Goal: Information Seeking & Learning: Learn about a topic

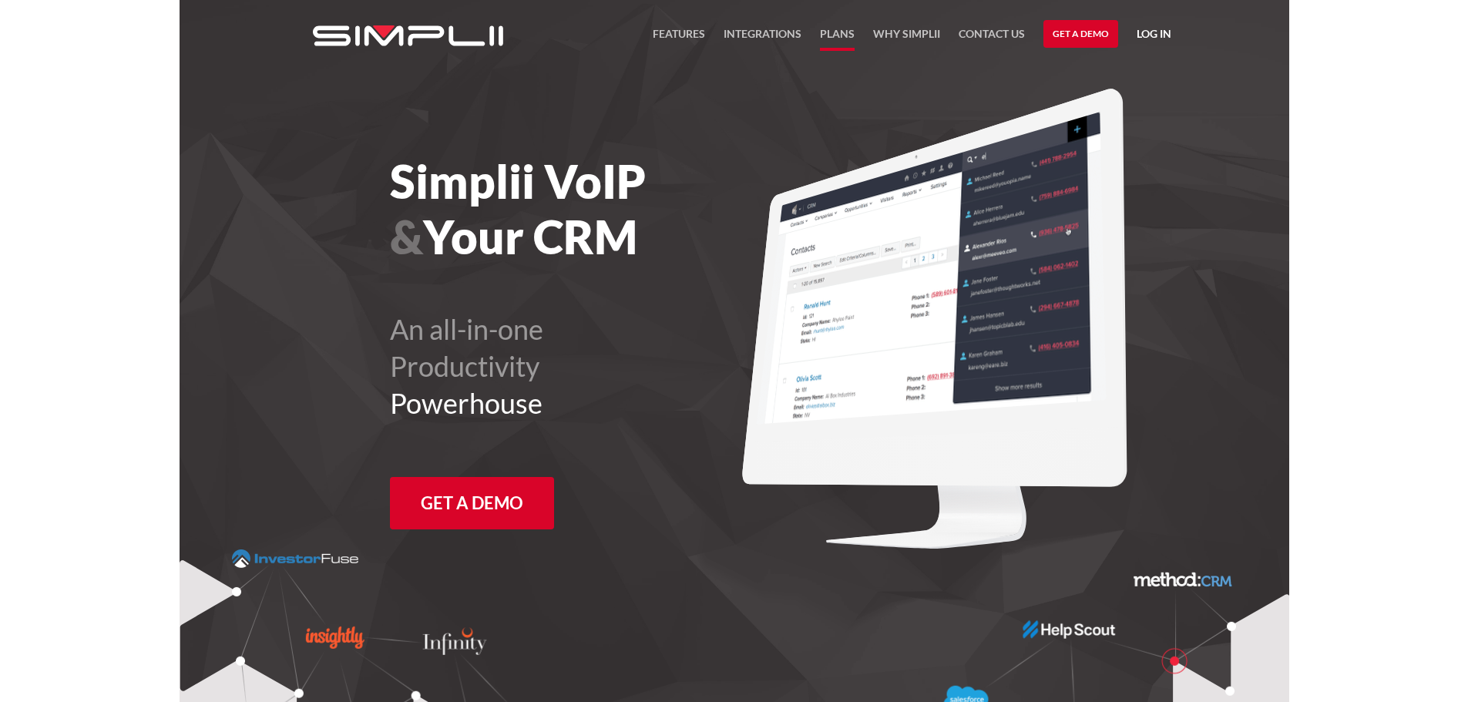
click at [834, 35] on link "Plans" at bounding box center [837, 38] width 35 height 26
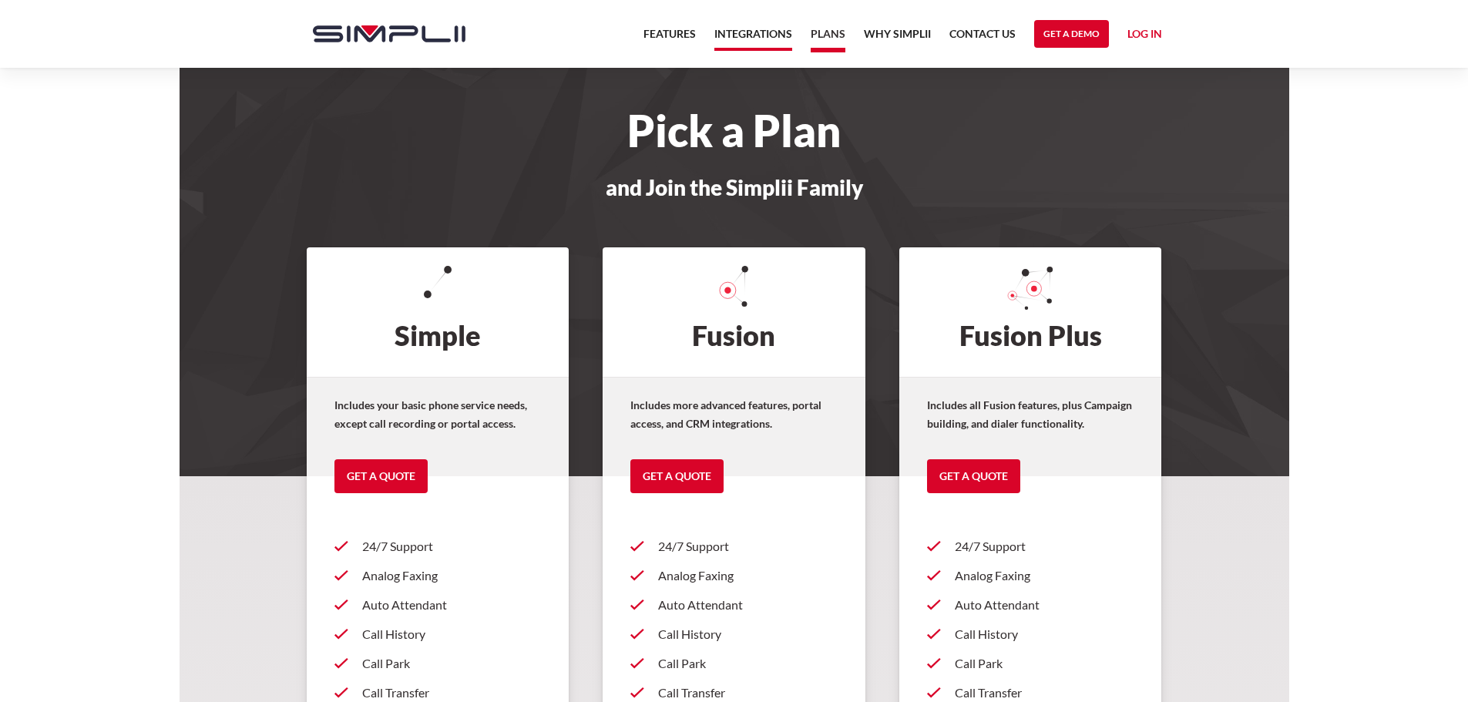
click at [733, 38] on link "Integrations" at bounding box center [753, 38] width 78 height 26
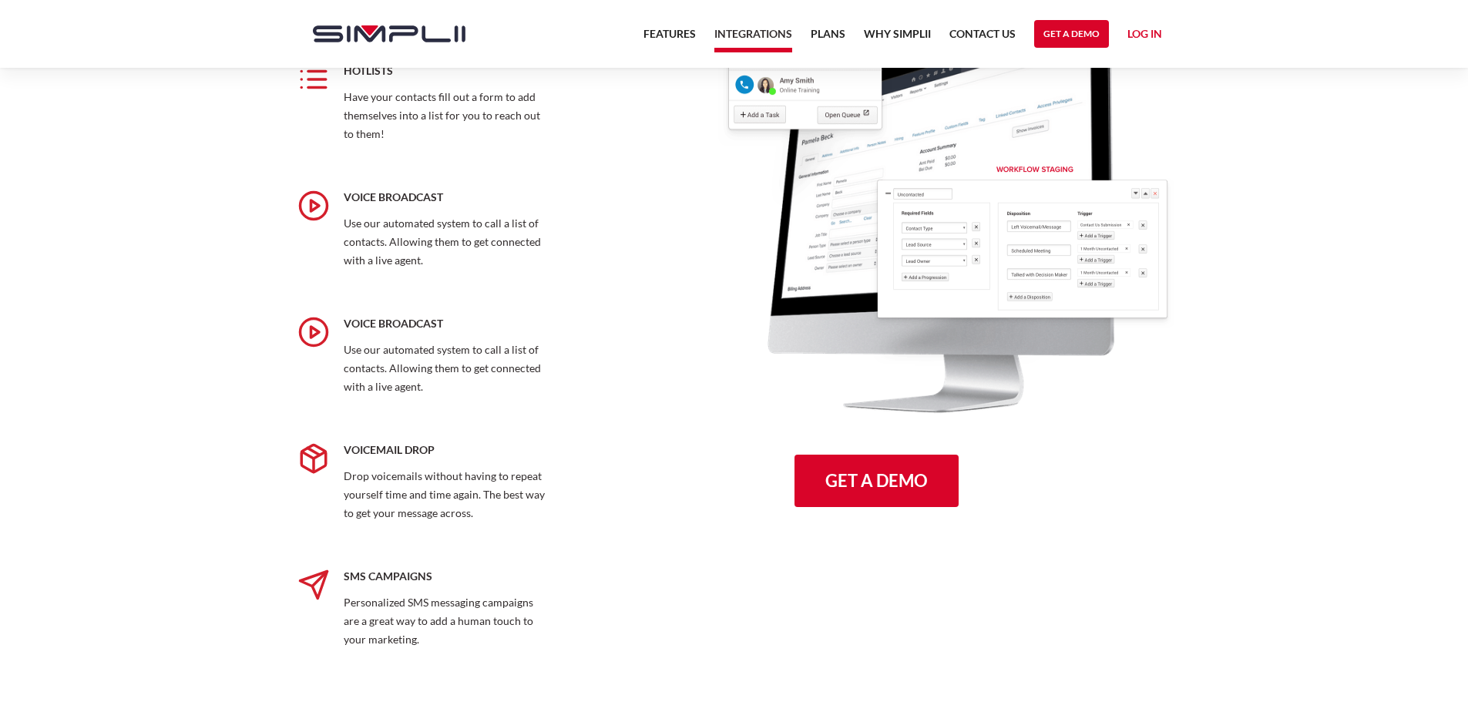
scroll to position [1926, 0]
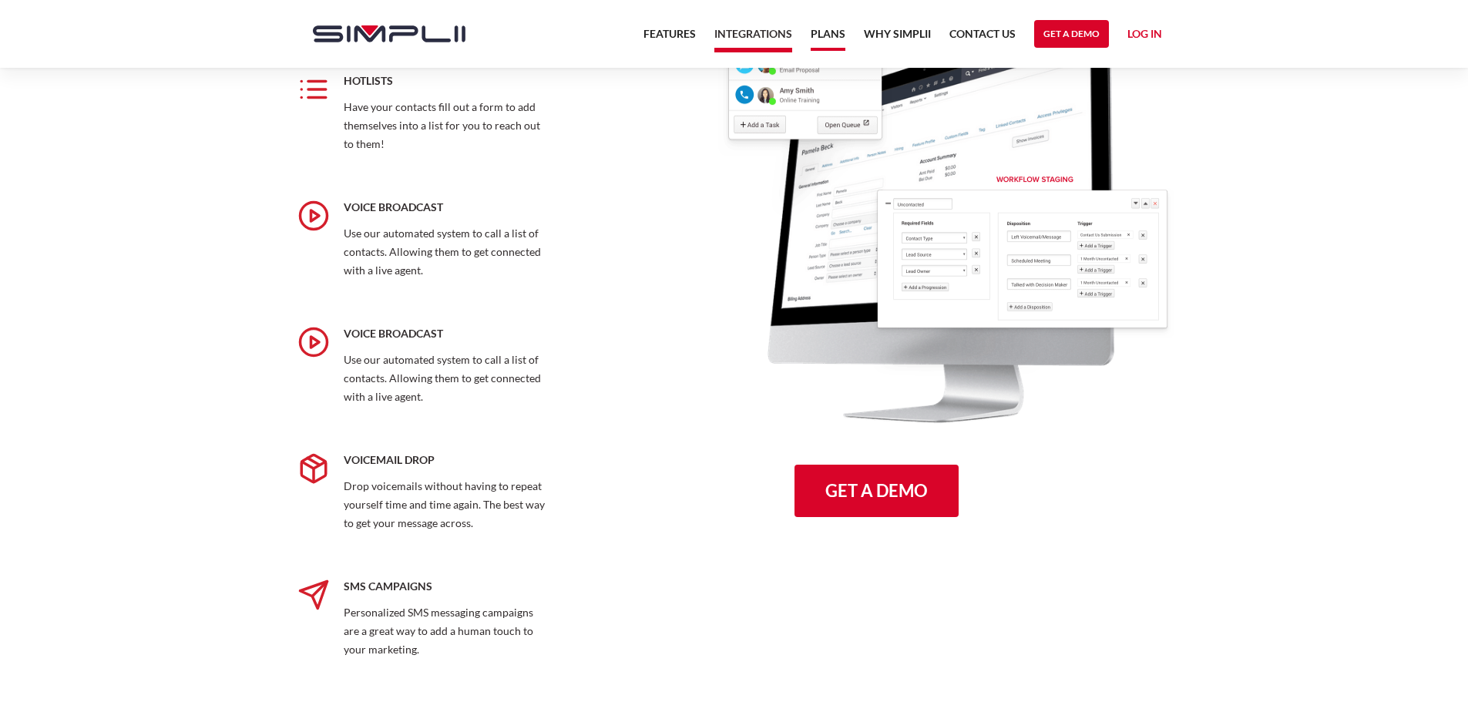
click at [821, 29] on link "Plans" at bounding box center [828, 38] width 35 height 26
